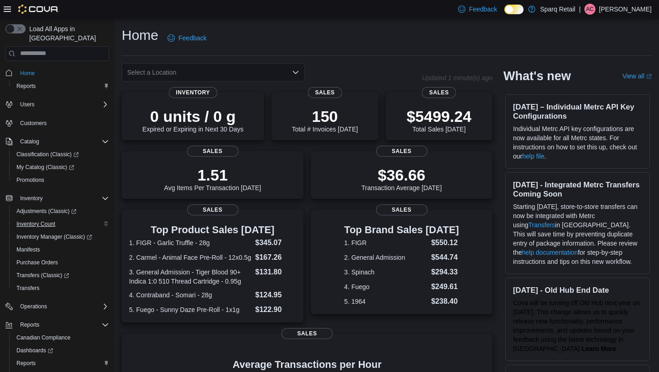
scroll to position [32, 0]
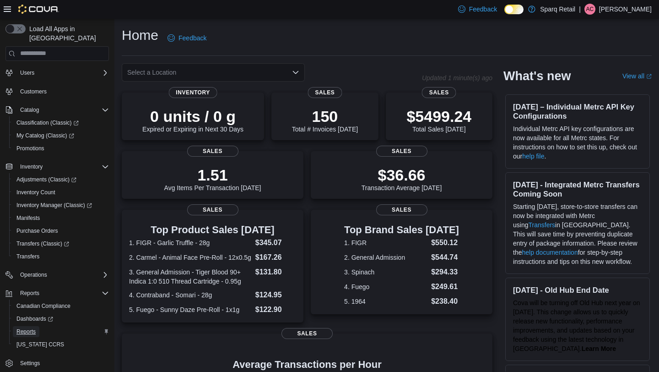
click at [33, 328] on span "Reports" at bounding box center [25, 331] width 19 height 7
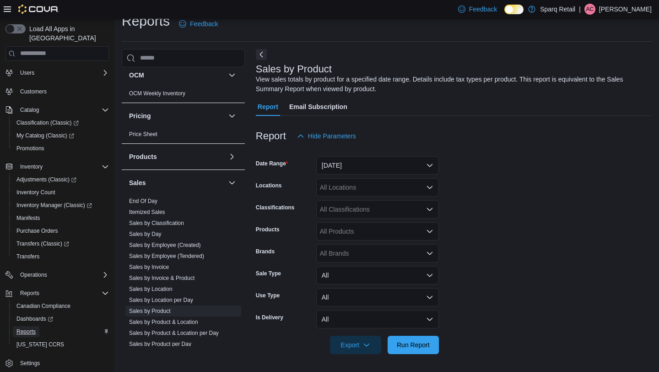
scroll to position [542, 0]
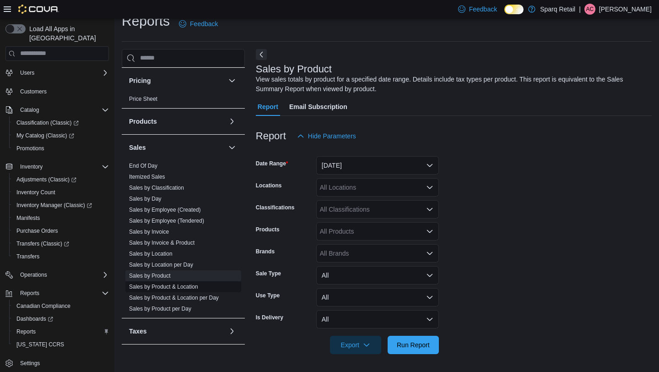
click at [180, 283] on link "Sales by Product & Location" at bounding box center [163, 286] width 69 height 6
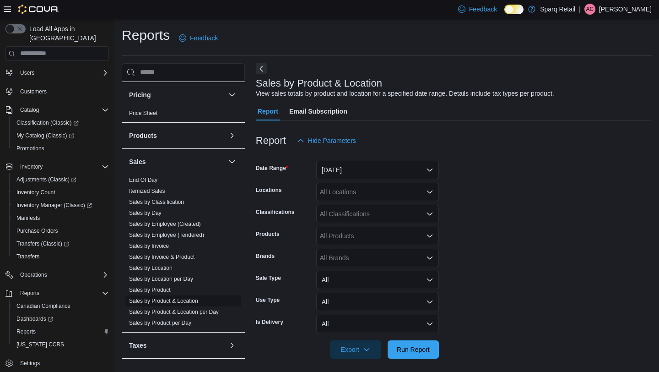
scroll to position [5, 0]
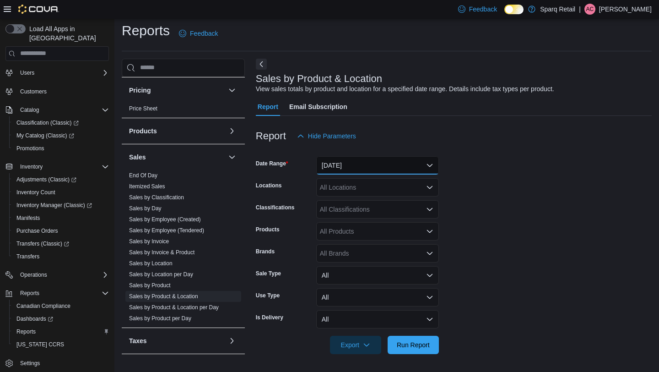
click at [362, 168] on button "[DATE]" at bounding box center [377, 165] width 123 height 18
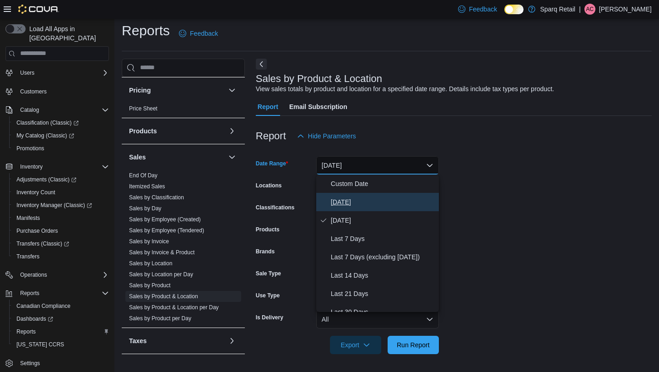
click at [348, 199] on span "[DATE]" at bounding box center [383, 201] width 104 height 11
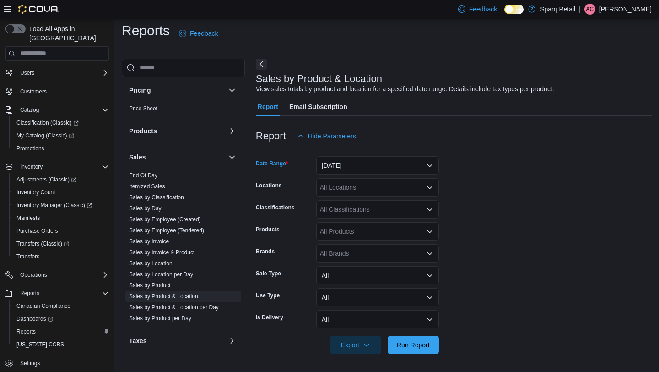
click at [348, 199] on form "Date Range [DATE] Locations All Locations Classifications All Classifications P…" at bounding box center [454, 249] width 396 height 209
click at [349, 207] on div "All Classifications" at bounding box center [377, 209] width 123 height 18
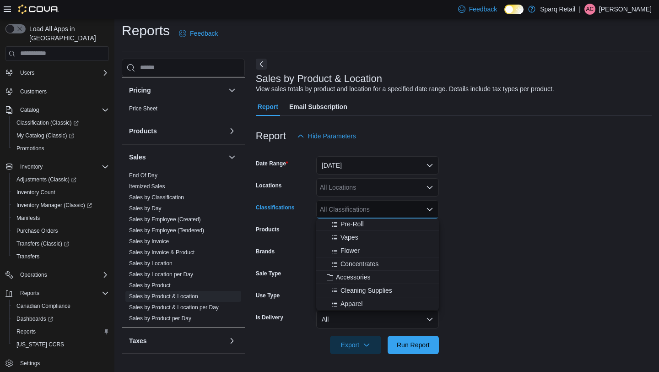
scroll to position [125, 0]
click at [347, 271] on span "Accessories" at bounding box center [353, 272] width 34 height 9
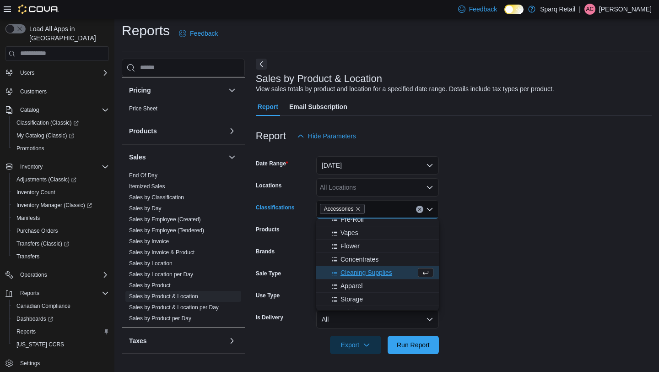
click at [536, 237] on form "Date Range [DATE] Locations All Locations Classifications Accessories Combo box…" at bounding box center [454, 249] width 396 height 209
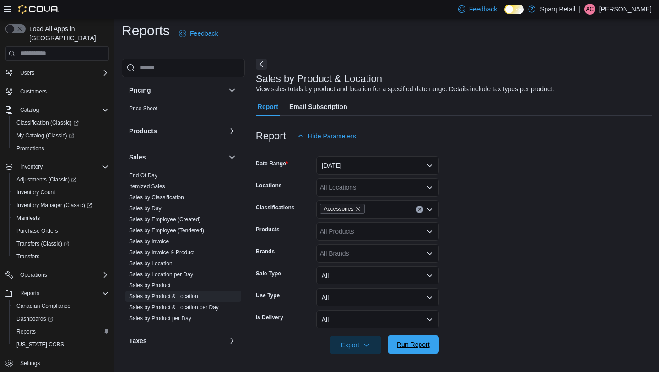
click at [421, 336] on span "Run Report" at bounding box center [413, 344] width 40 height 18
